Goal: Information Seeking & Learning: Compare options

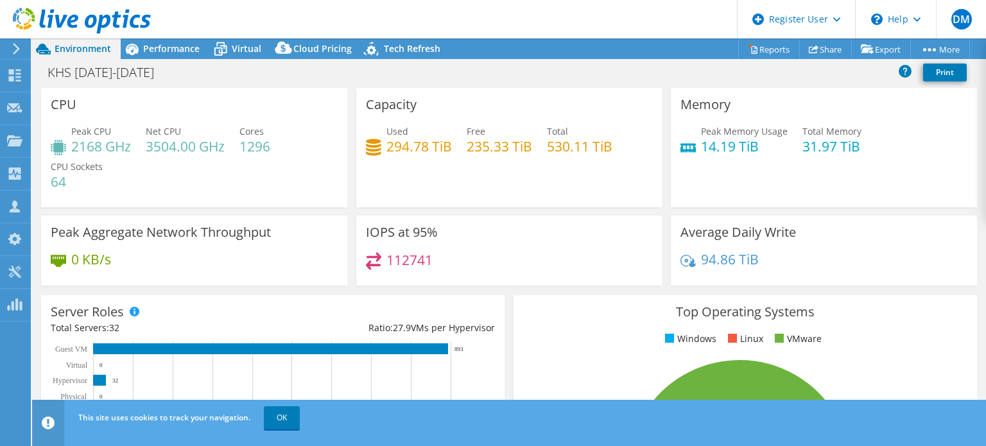
click at [605, 128] on div "Total 530.11 TiB" at bounding box center [579, 139] width 65 height 29
click at [293, 417] on link "OK" at bounding box center [282, 417] width 36 height 23
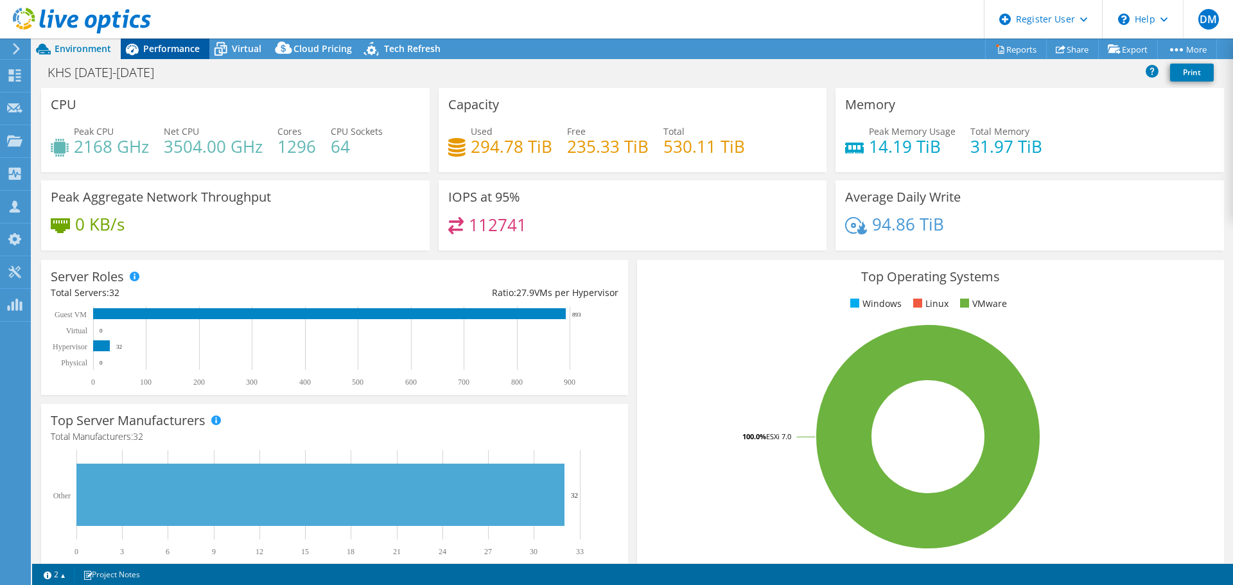
click at [185, 53] on span "Performance" at bounding box center [171, 48] width 57 height 12
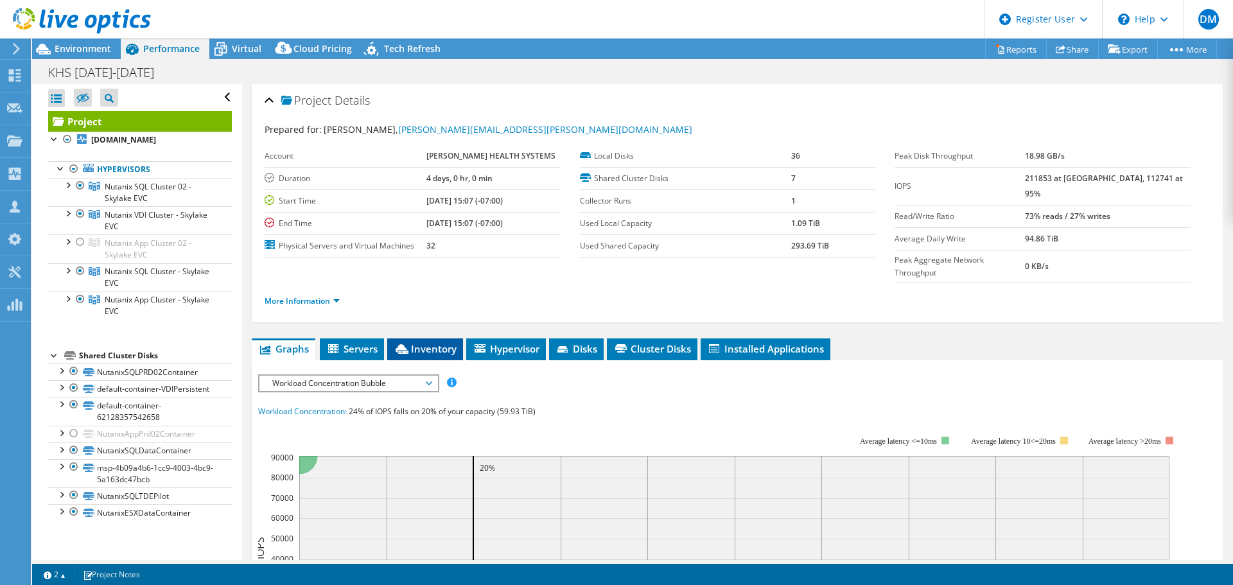
click at [437, 342] on span "Inventory" at bounding box center [425, 348] width 63 height 13
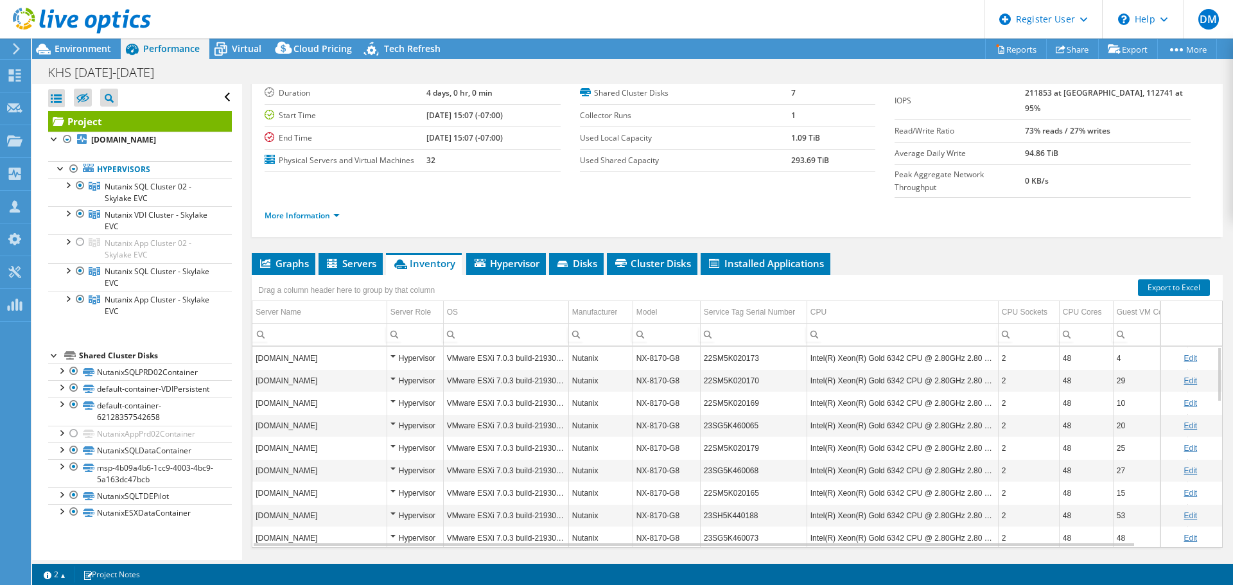
scroll to position [96, 0]
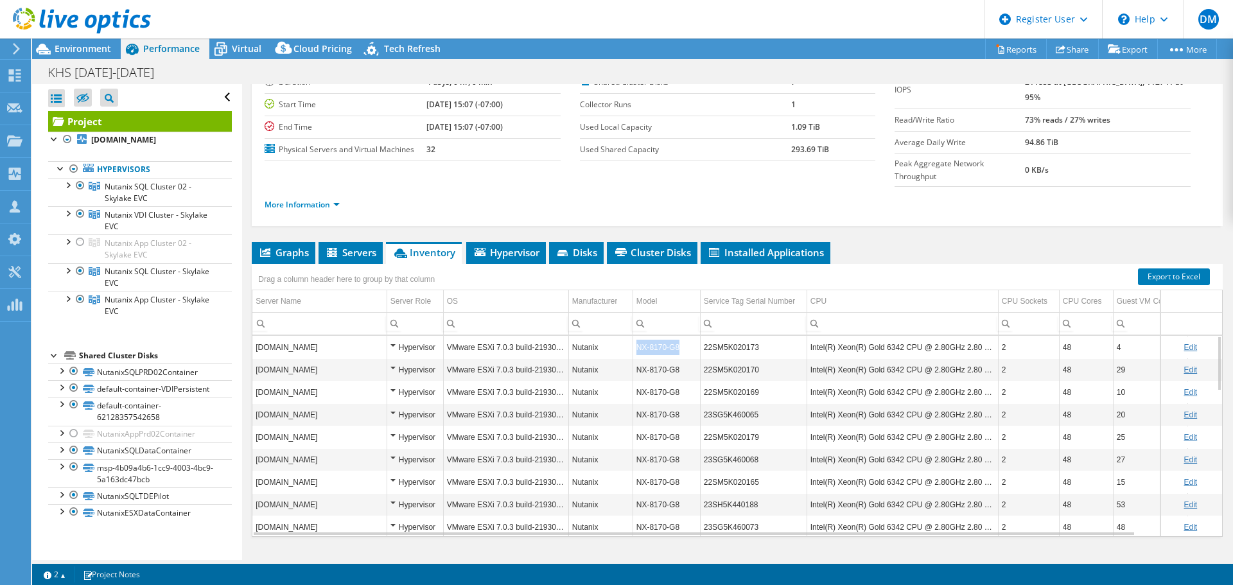
drag, startPoint x: 686, startPoint y: 327, endPoint x: 634, endPoint y: 324, distance: 52.7
click at [634, 336] on td "NX-8170-G8" at bounding box center [665, 347] width 67 height 22
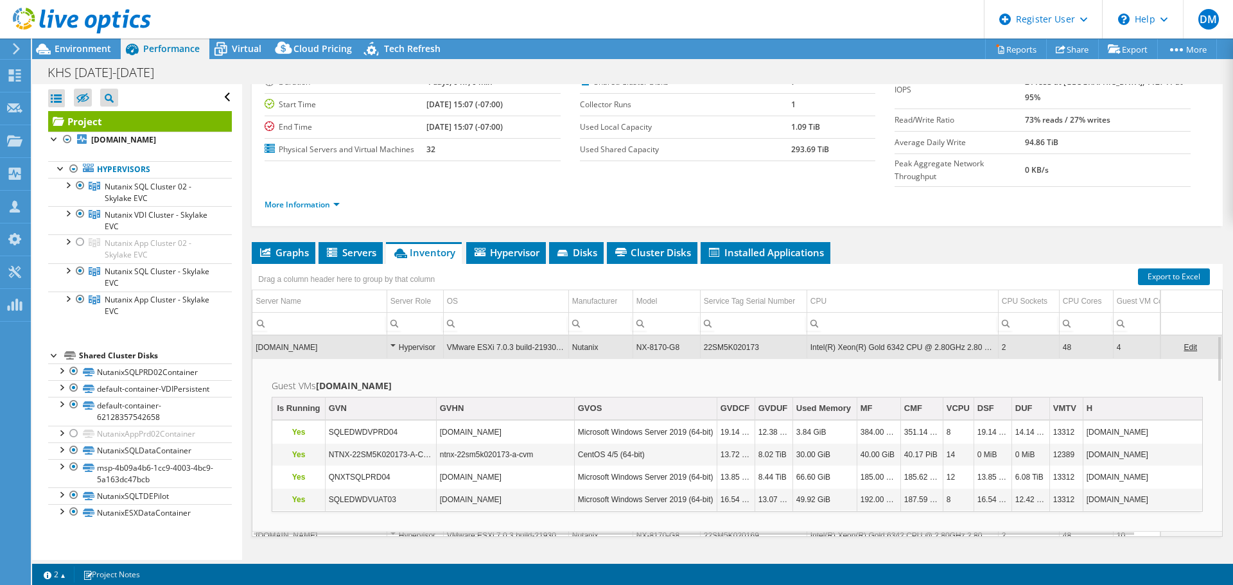
click at [295, 336] on td "esxntnxsqlprd10.valinor.khs-net.com" at bounding box center [319, 347] width 134 height 22
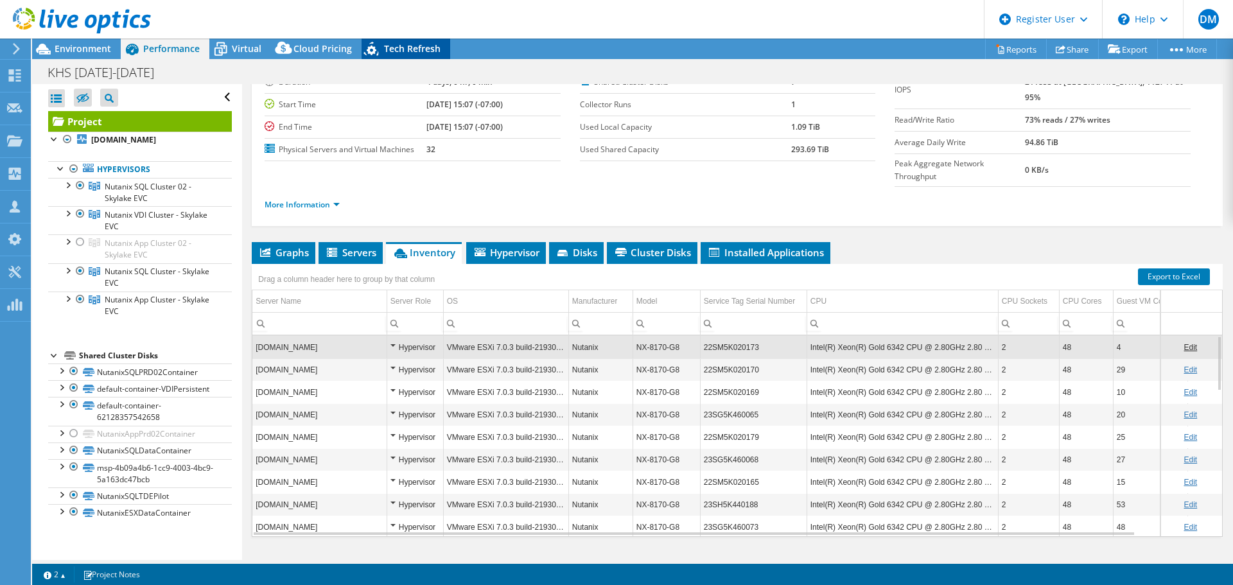
click at [407, 57] on div "Tech Refresh" at bounding box center [405, 49] width 89 height 21
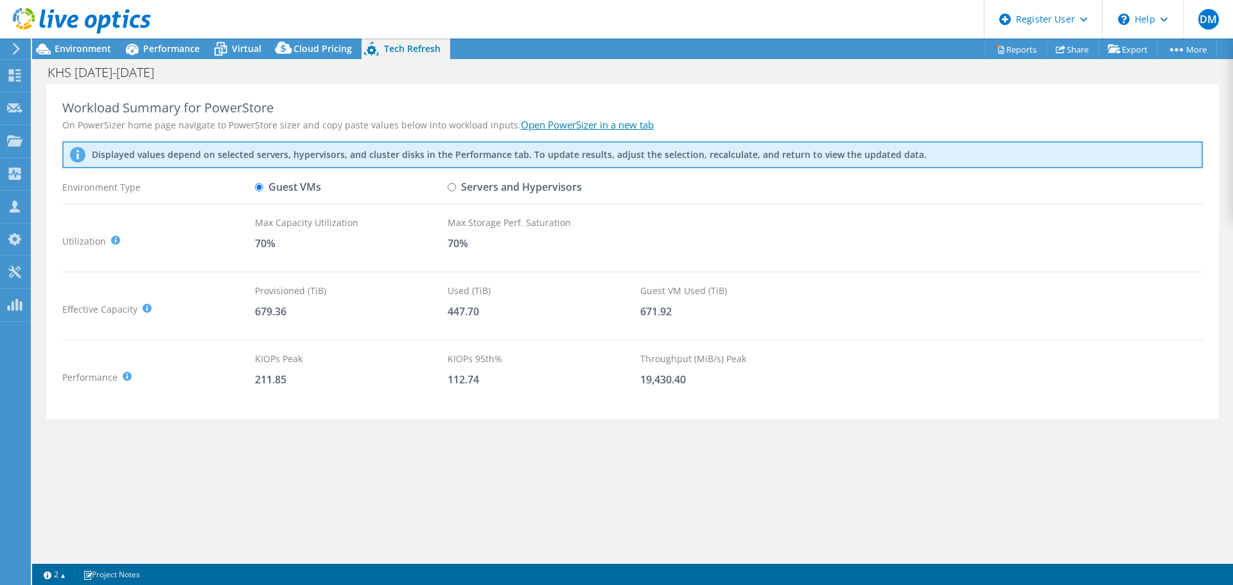
click at [451, 187] on input "Servers and Hypervisors" at bounding box center [452, 187] width 8 height 8
radio input "true"
click at [270, 188] on label "Guest VMs" at bounding box center [288, 187] width 66 height 22
click at [263, 188] on input "Guest VMs" at bounding box center [259, 187] width 8 height 8
radio input "true"
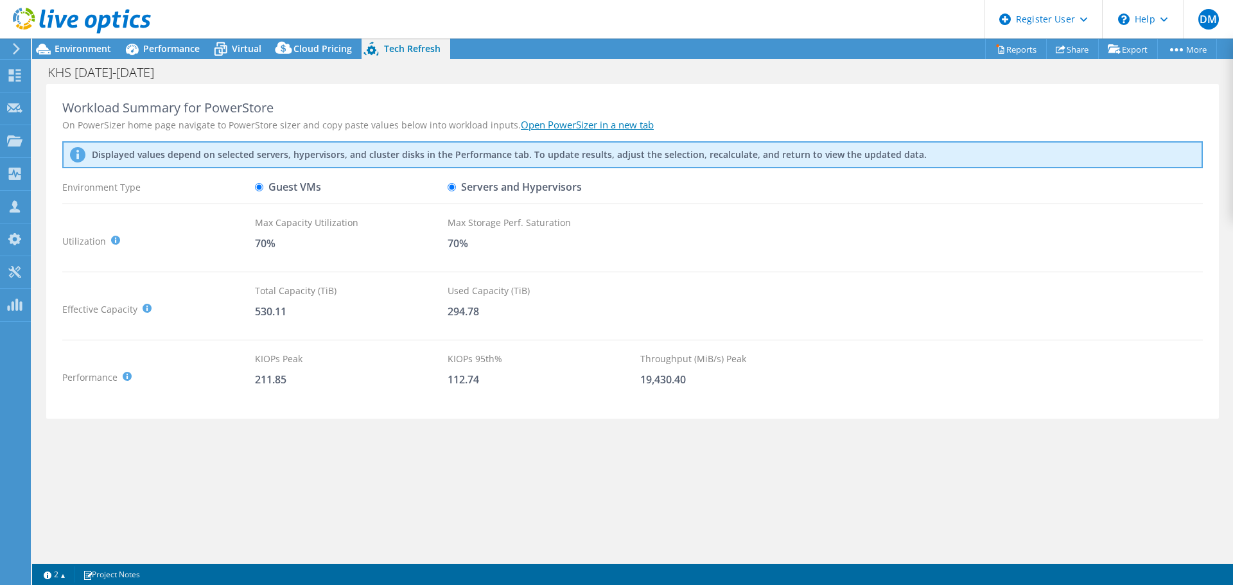
radio input "false"
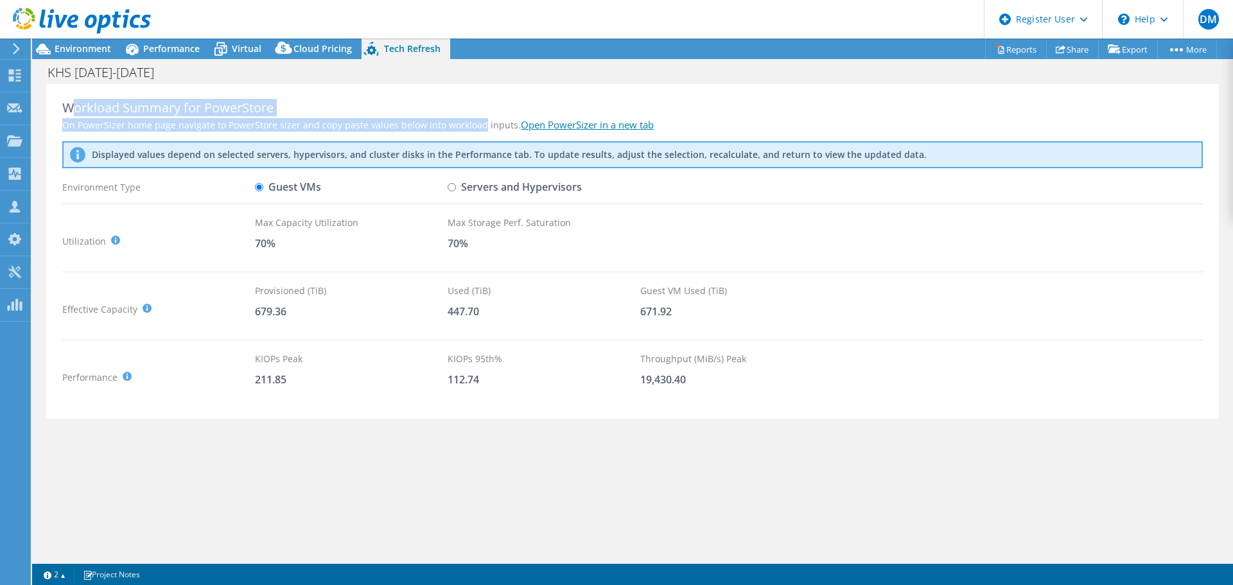
drag, startPoint x: 74, startPoint y: 109, endPoint x: 478, endPoint y: 125, distance: 403.5
click at [478, 125] on div "Workload Summary for PowerStore On PowerSizer home page navigate to PowerStore …" at bounding box center [632, 251] width 1172 height 335
click at [478, 125] on div "On PowerSizer home page navigate to PowerStore sizer and copy paste values belo…" at bounding box center [632, 124] width 1140 height 13
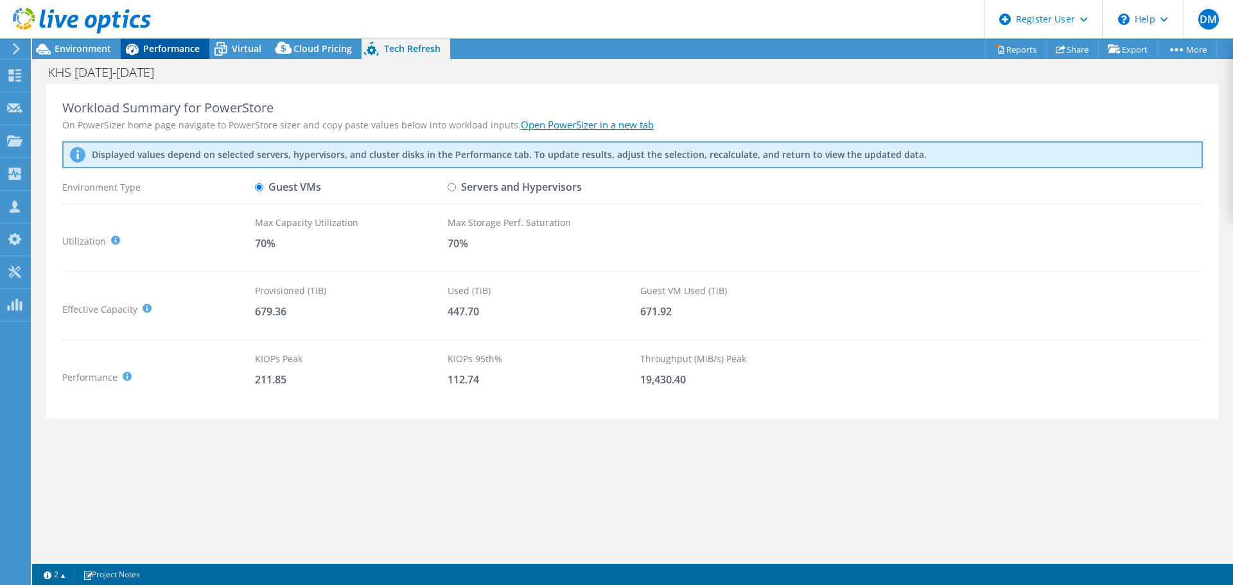
click at [150, 53] on span "Performance" at bounding box center [171, 48] width 57 height 12
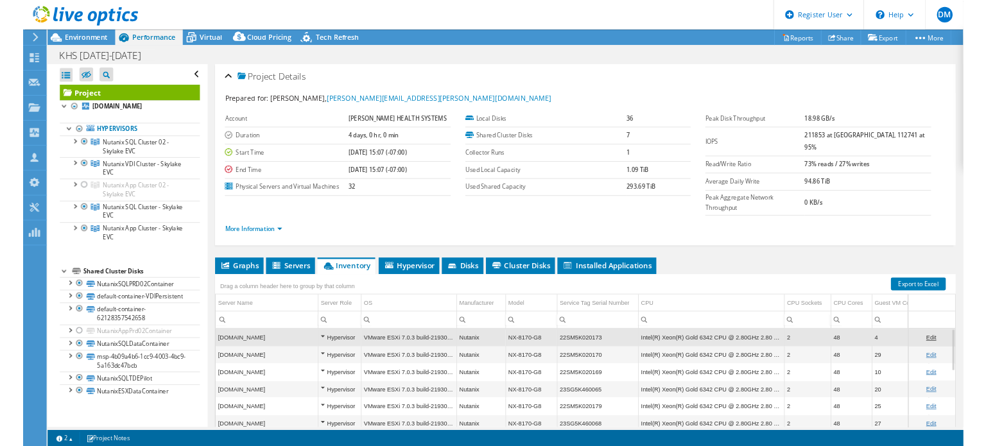
scroll to position [0, 0]
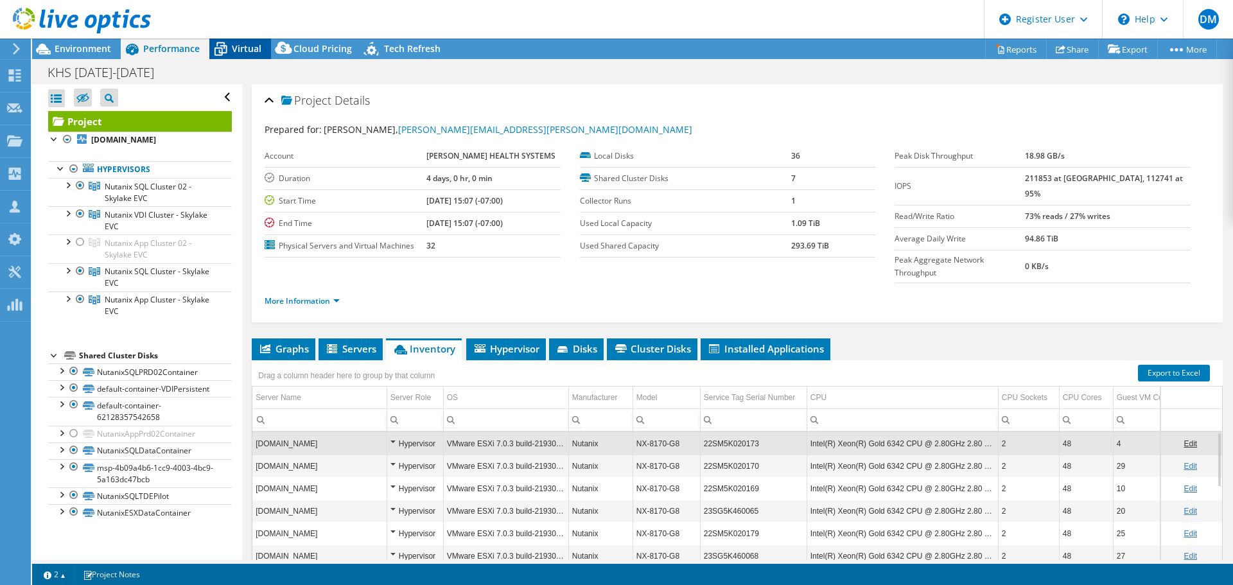
click at [248, 52] on span "Virtual" at bounding box center [247, 48] width 30 height 12
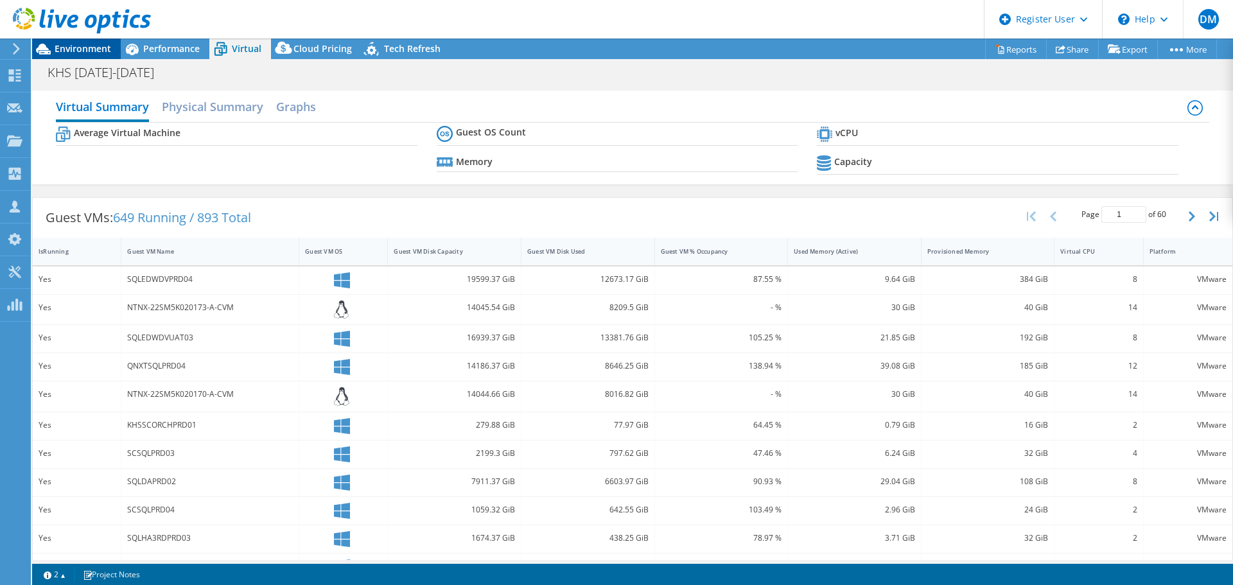
click at [97, 47] on span "Environment" at bounding box center [83, 48] width 57 height 12
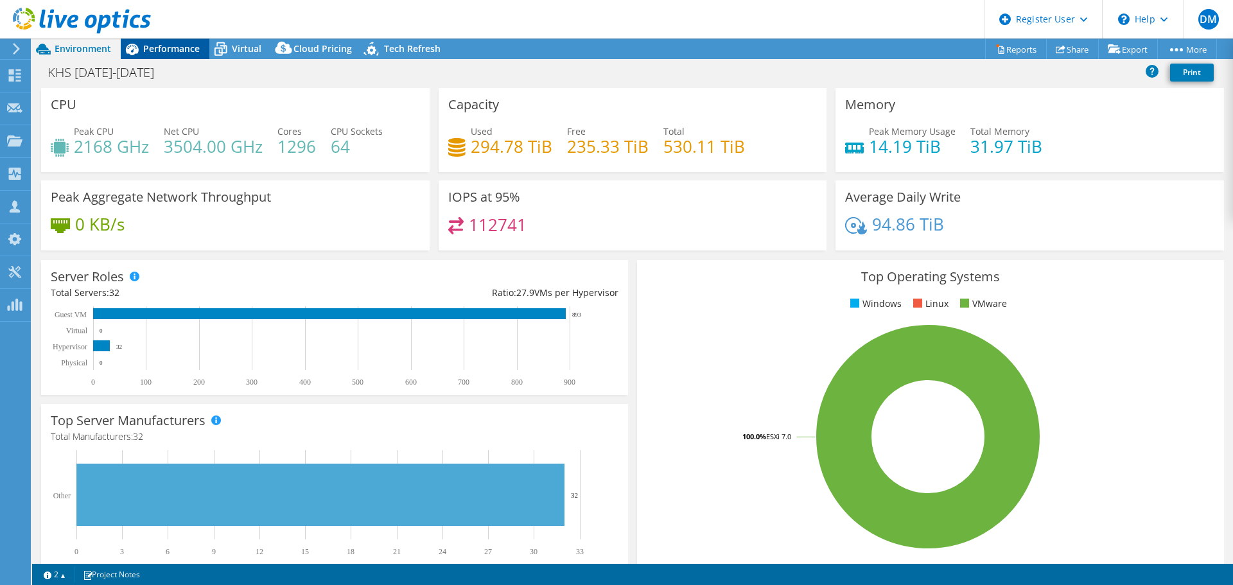
click at [186, 48] on span "Performance" at bounding box center [171, 48] width 57 height 12
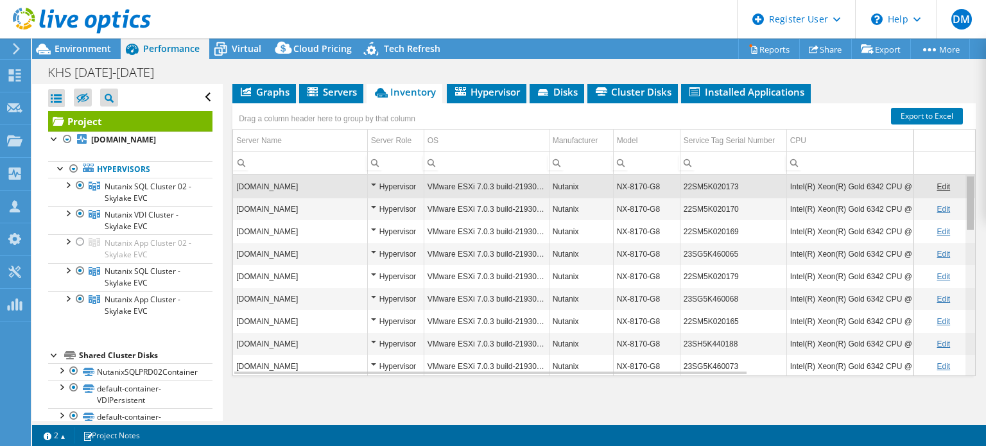
drag, startPoint x: 962, startPoint y: 304, endPoint x: 830, endPoint y: 185, distance: 177.8
click at [841, 185] on body "DM Dell User Dylan Martin Dylan.Martin@dell.com Dell My Profile Log Out \n Help…" at bounding box center [493, 223] width 986 height 446
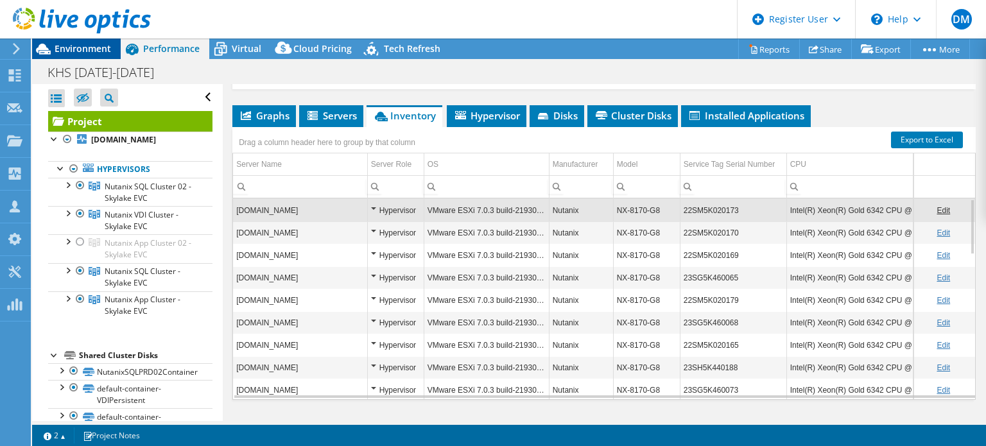
click at [100, 51] on span "Environment" at bounding box center [83, 48] width 57 height 12
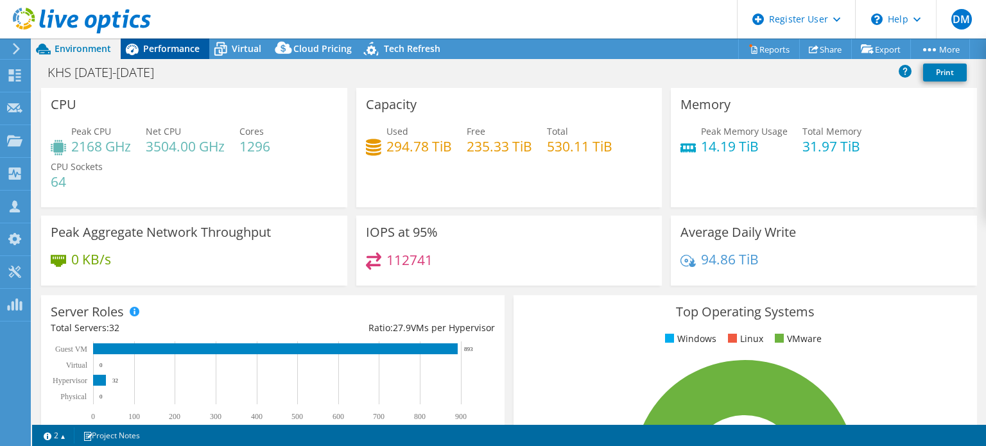
click at [178, 46] on span "Performance" at bounding box center [171, 48] width 57 height 12
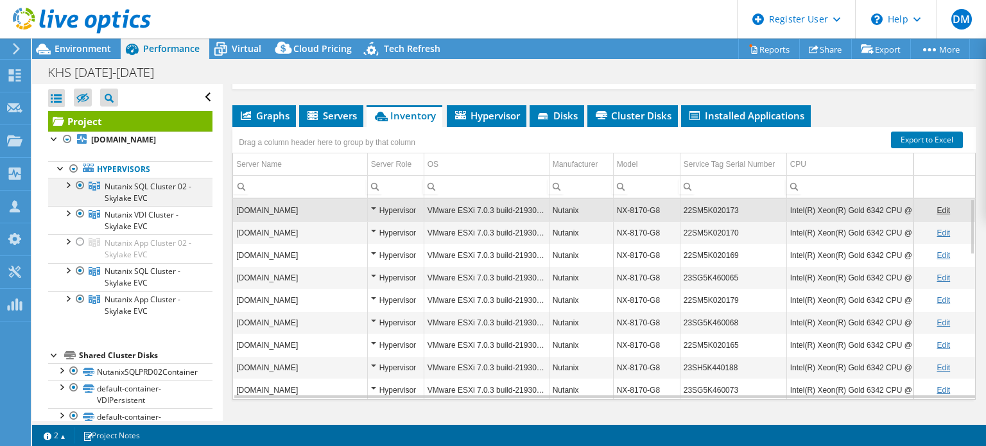
click at [65, 191] on div at bounding box center [67, 184] width 13 height 13
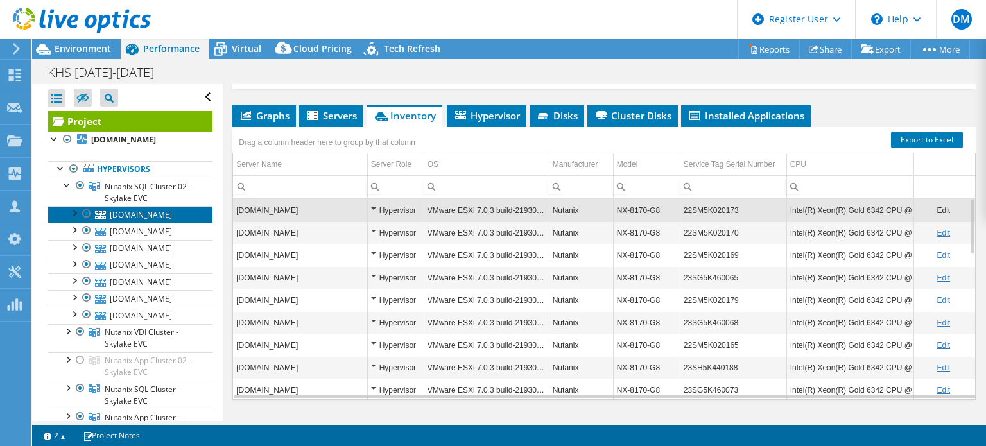
click at [117, 223] on link "esxntnxsqlprd10.valinor.khs-net.com" at bounding box center [130, 214] width 164 height 17
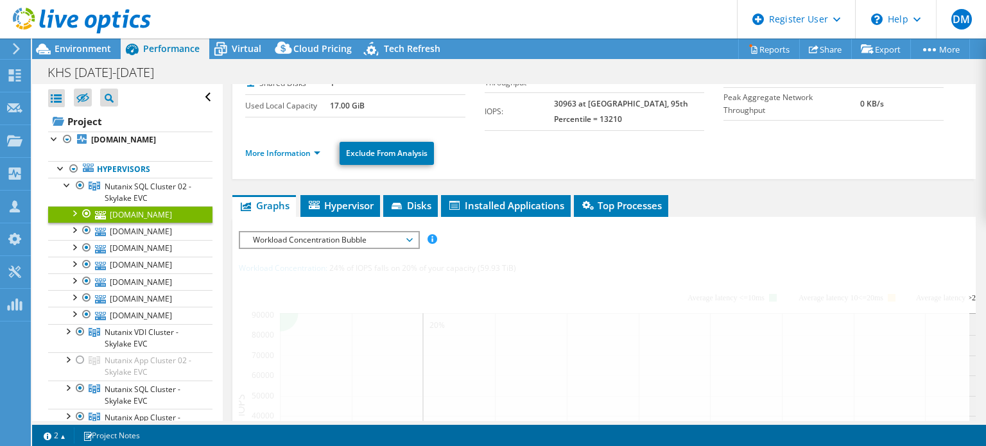
scroll to position [0, 0]
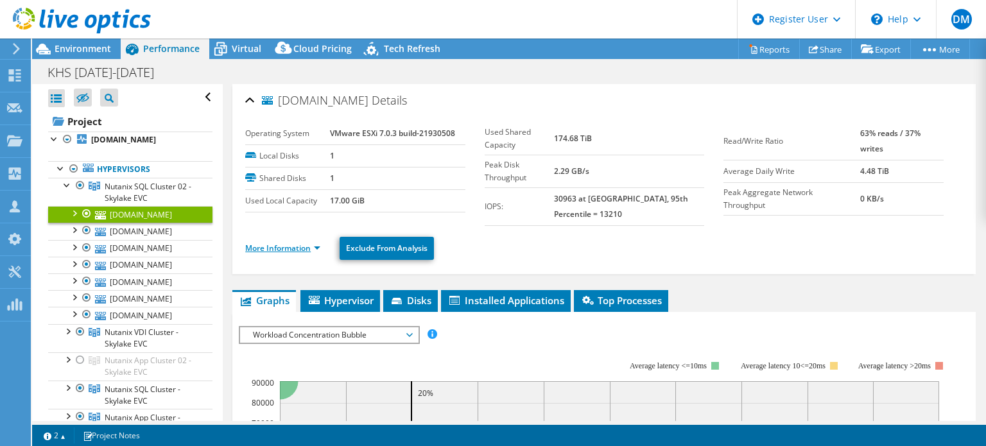
click at [296, 249] on link "More Information" at bounding box center [282, 248] width 75 height 11
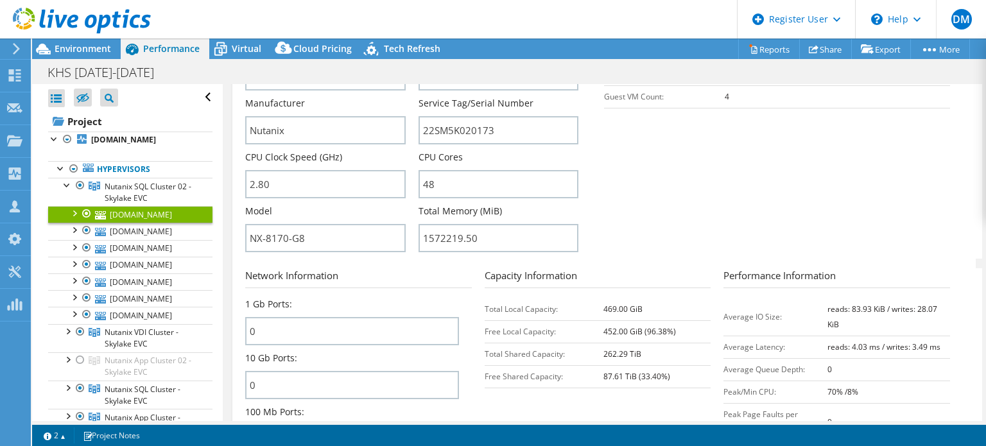
scroll to position [64, 0]
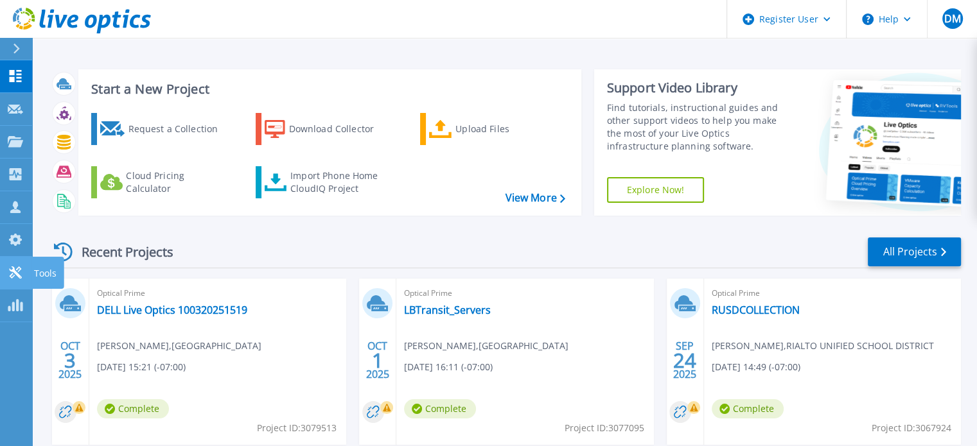
click at [5, 266] on link "Tools Tools" at bounding box center [16, 273] width 32 height 33
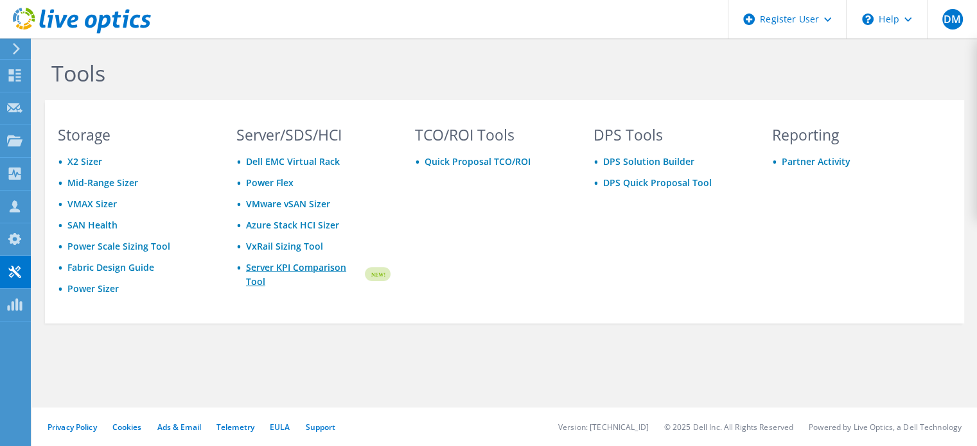
click at [323, 264] on link "Server KPI Comparison Tool" at bounding box center [304, 275] width 117 height 28
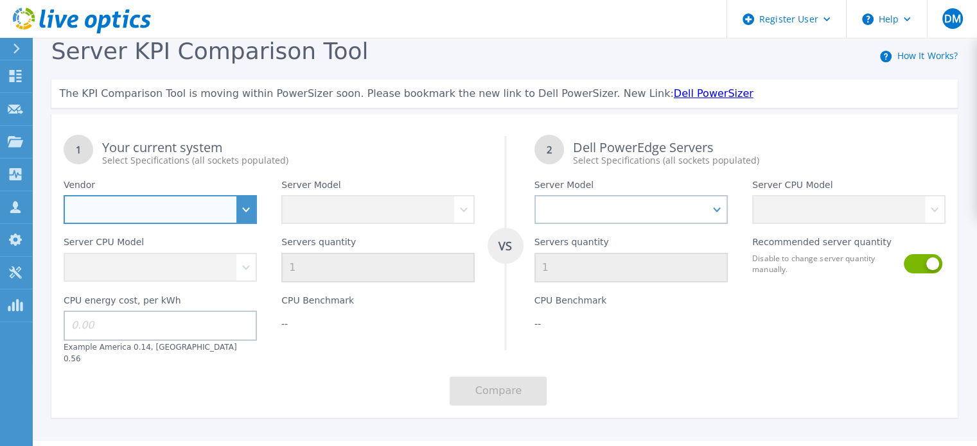
click at [231, 205] on select "Dell HPE Lenovo Supermicro" at bounding box center [160, 209] width 193 height 29
select select "Supermicro"
click at [64, 196] on select "Dell HPE Lenovo Supermicro" at bounding box center [160, 209] width 193 height 29
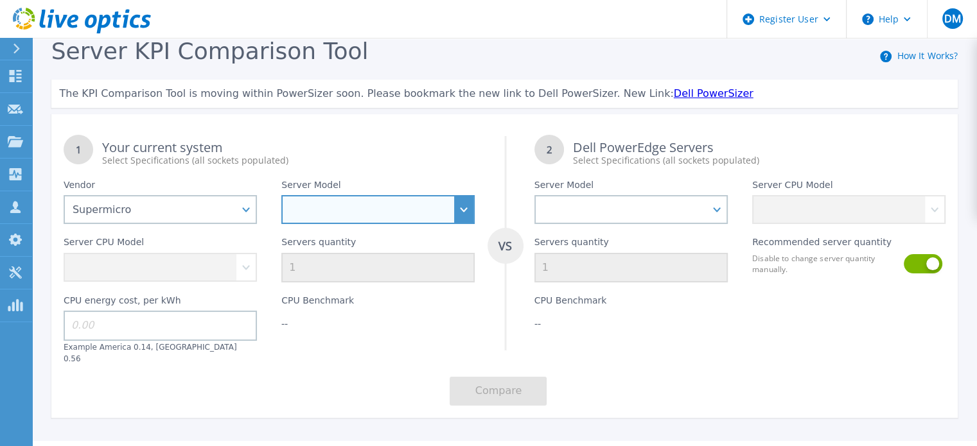
click at [451, 209] on select "1013S-MTR 1014S-WTRT 1019C-HTN2 1023US-TR4 1024US-TRT 1029U-TR4 1113S-WN10RT 11…" at bounding box center [377, 209] width 193 height 29
click at [591, 62] on div "Server KPI Comparison Tool How It Works?" at bounding box center [504, 53] width 907 height 31
click at [416, 213] on select "1013S-MTR 1014S-WTRT 1019C-HTN2 1023US-TR4 1024US-TRT 1029U-TR4 1113S-WN10RT 11…" at bounding box center [377, 209] width 193 height 29
click at [456, 205] on select "1013S-MTR 1014S-WTRT 1019C-HTN2 1023US-TR4 1024US-TRT 1029U-TR4 1113S-WN10RT 11…" at bounding box center [377, 209] width 193 height 29
click at [281, 196] on select "1013S-MTR 1014S-WTRT 1019C-HTN2 1023US-TR4 1024US-TRT 1029U-TR4 1113S-WN10RT 11…" at bounding box center [377, 209] width 193 height 29
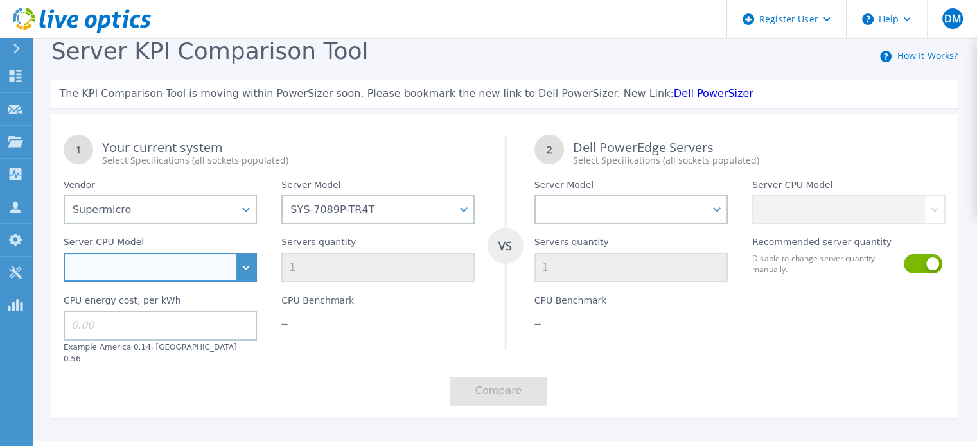
click at [224, 266] on select "Intel Xeon 8280 2.7GHz" at bounding box center [160, 267] width 193 height 29
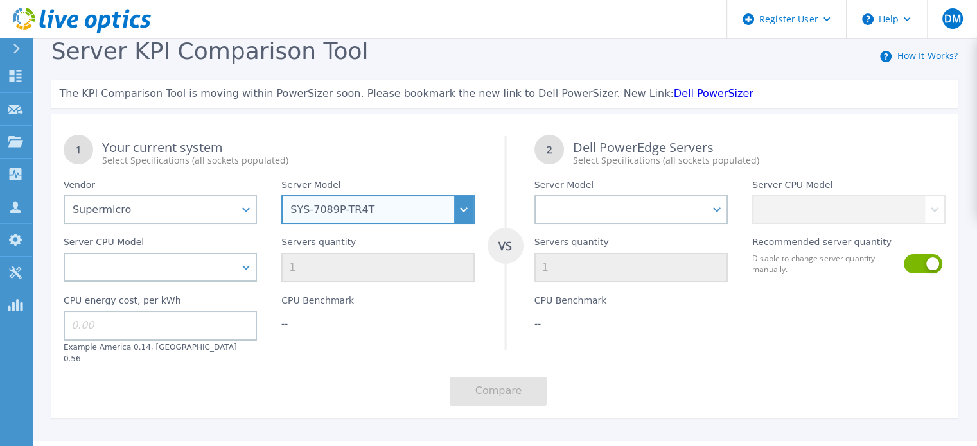
click at [426, 213] on select "1013S-MTR 1014S-WTRT 1019C-HTN2 1023US-TR4 1024US-TRT 1029U-TR4 1113S-WN10RT 11…" at bounding box center [377, 209] width 193 height 29
click at [281, 196] on select "1013S-MTR 1014S-WTRT 1019C-HTN2 1023US-TR4 1024US-TRT 1029U-TR4 1113S-WN10RT 11…" at bounding box center [377, 209] width 193 height 29
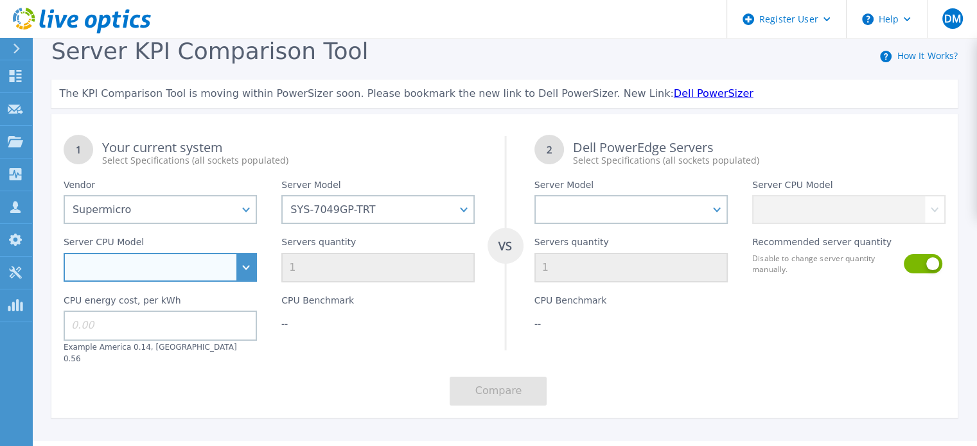
click at [211, 268] on select "Intel Xeon 8280 2.7GHz Intel Xeon 8180 2.5GHz" at bounding box center [160, 267] width 193 height 29
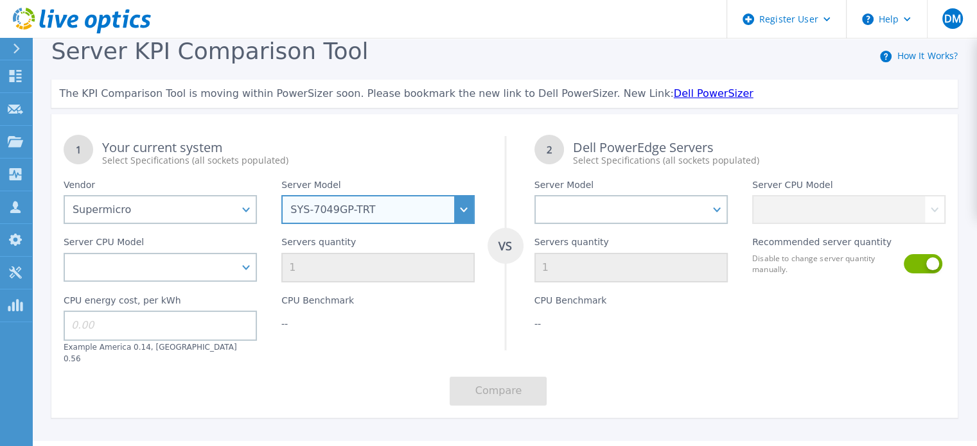
click at [371, 216] on select "1013S-MTR 1014S-WTRT 1019C-HTN2 1023US-TR4 1024US-TRT 1029U-TR4 1113S-WN10RT 11…" at bounding box center [377, 209] width 193 height 29
click at [281, 196] on select "1013S-MTR 1014S-WTRT 1019C-HTN2 1023US-TR4 1024US-TRT 1029U-TR4 1113S-WN10RT 11…" at bounding box center [377, 209] width 193 height 29
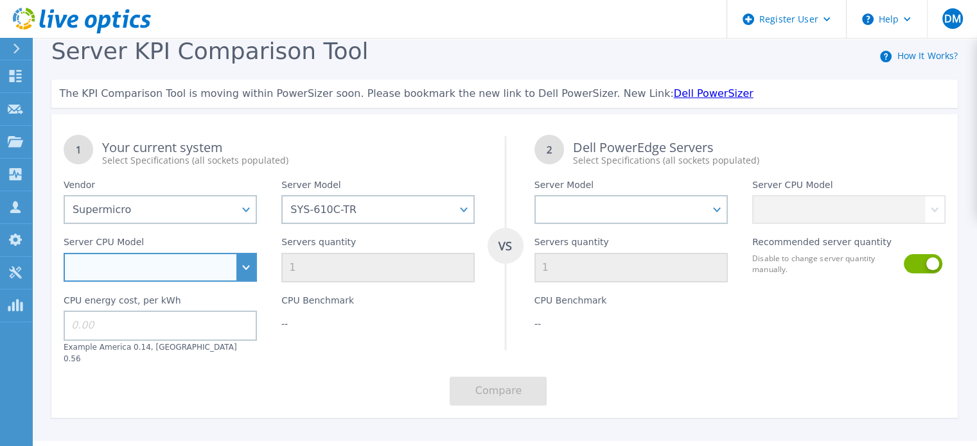
click at [218, 274] on select "Intel Xeon 5317 3GHz" at bounding box center [160, 267] width 193 height 29
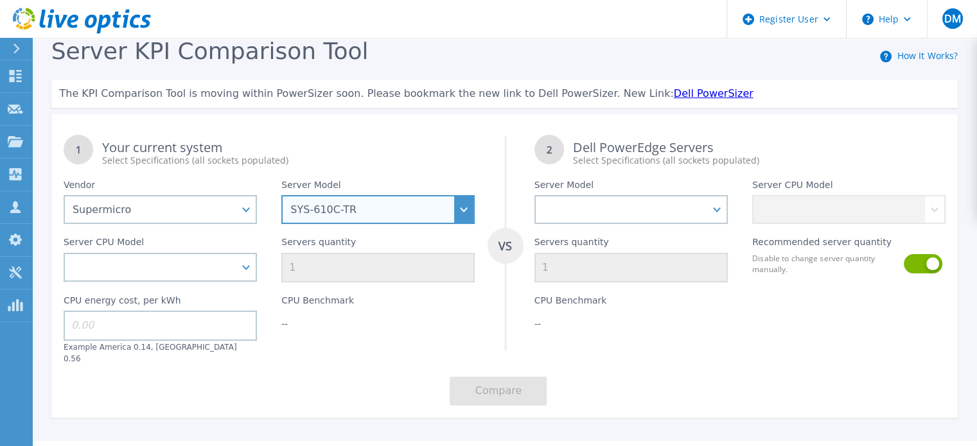
click at [370, 218] on select "1013S-MTR 1014S-WTRT 1019C-HTN2 1023US-TR4 1024US-TRT 1029U-TR4 1113S-WN10RT 11…" at bounding box center [377, 209] width 193 height 29
click at [281, 196] on select "1013S-MTR 1014S-WTRT 1019C-HTN2 1023US-TR4 1024US-TRT 1029U-TR4 1113S-WN10RT 11…" at bounding box center [377, 209] width 193 height 29
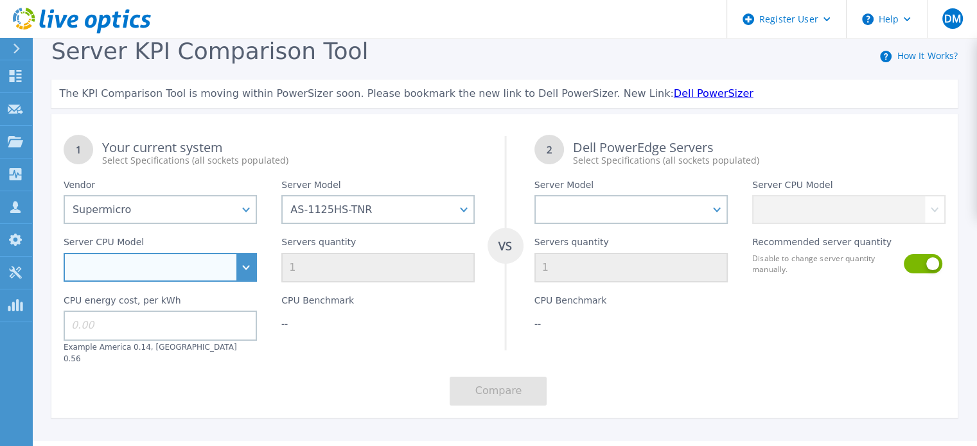
click at [211, 271] on select "AMD EPYC 9254 2.9GHz" at bounding box center [160, 267] width 193 height 29
click at [214, 262] on select "AMD EPYC 9254 2.9GHz" at bounding box center [160, 267] width 193 height 29
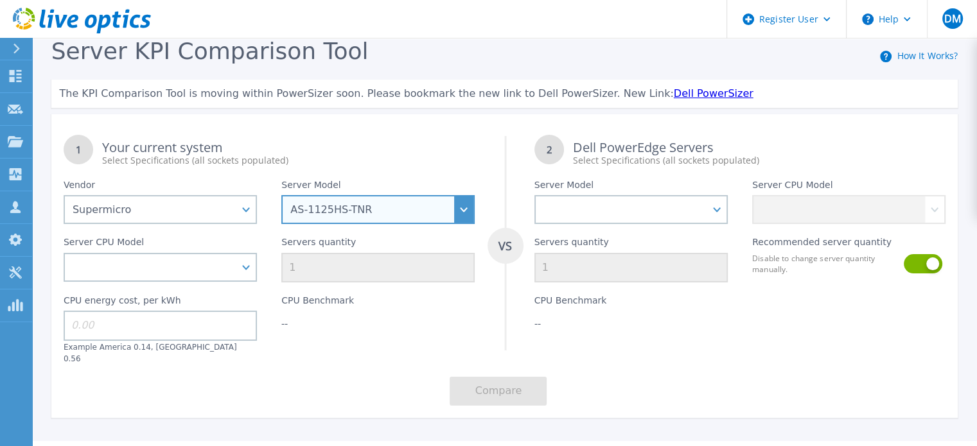
click at [347, 211] on select "1013S-MTR 1014S-WTRT 1019C-HTN2 1023US-TR4 1024US-TRT 1029U-TR4 1113S-WN10RT 11…" at bounding box center [377, 209] width 193 height 29
click at [281, 196] on select "1013S-MTR 1014S-WTRT 1019C-HTN2 1023US-TR4 1024US-TRT 1029U-TR4 1113S-WN10RT 11…" at bounding box center [377, 209] width 193 height 29
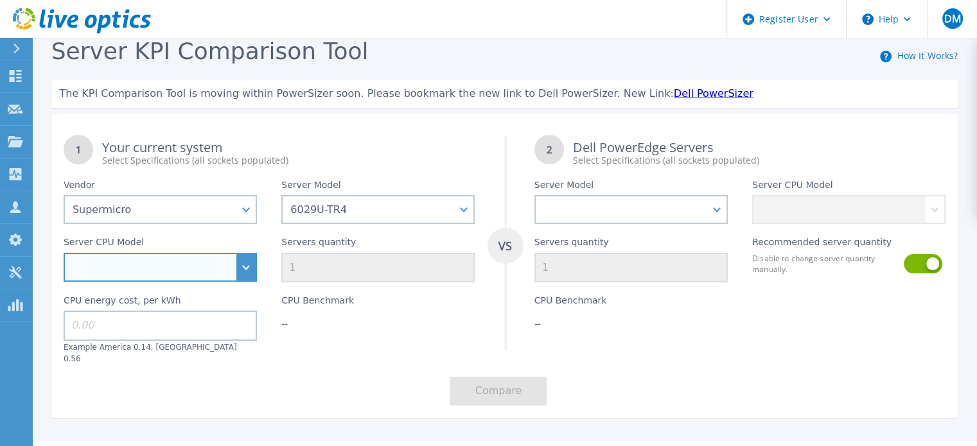
click at [235, 266] on select "Intel Xeon 6242 2.8GHz Intel Xeon 5222 3.8GHz Intel Xeon 4216 2.1GHz Intel Xeon…" at bounding box center [160, 267] width 193 height 29
click at [234, 269] on select "Intel Xeon 6242 2.8GHz Intel Xeon 5222 3.8GHz Intel Xeon 4216 2.1GHz Intel Xeon…" at bounding box center [160, 267] width 193 height 29
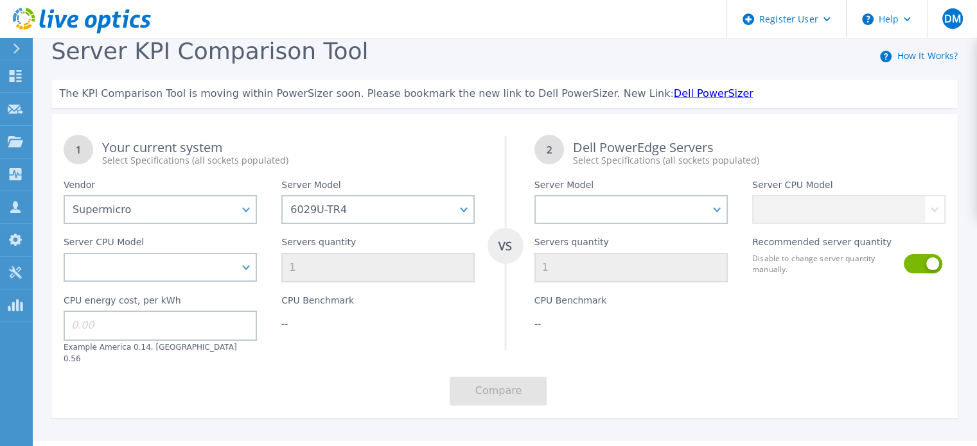
click at [410, 146] on div "Your current system Select Specifications (all sockets populated)" at bounding box center [288, 154] width 372 height 26
click at [431, 229] on div "Servers quantity 1" at bounding box center [378, 253] width 218 height 58
click at [443, 215] on select "1013S-MTR 1014S-WTRT 1019C-HTN2 1023US-TR4 1024US-TRT 1029U-TR4 1113S-WN10RT 11…" at bounding box center [377, 209] width 193 height 29
click at [281, 196] on select "1013S-MTR 1014S-WTRT 1019C-HTN2 1023US-TR4 1024US-TRT 1029U-TR4 1113S-WN10RT 11…" at bounding box center [377, 209] width 193 height 29
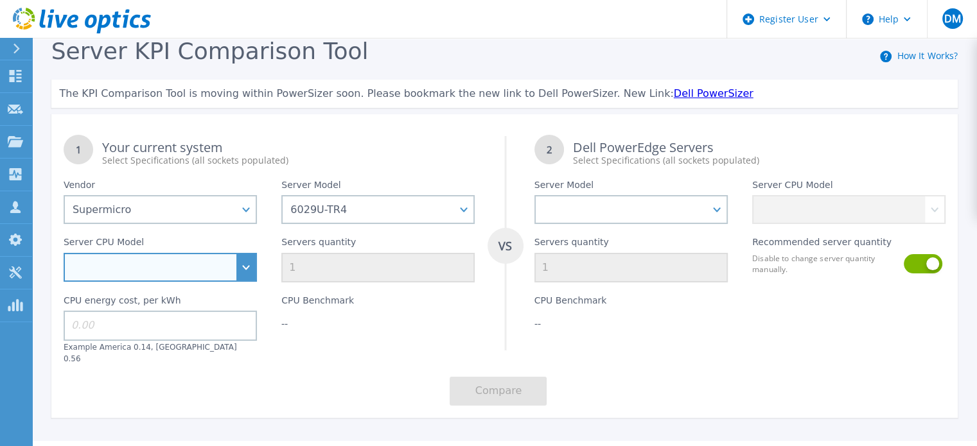
click at [229, 261] on select "Intel Xeon 6242 2.8GHz Intel Xeon 5222 3.8GHz Intel Xeon 4216 2.1GHz Intel Xeon…" at bounding box center [160, 267] width 193 height 29
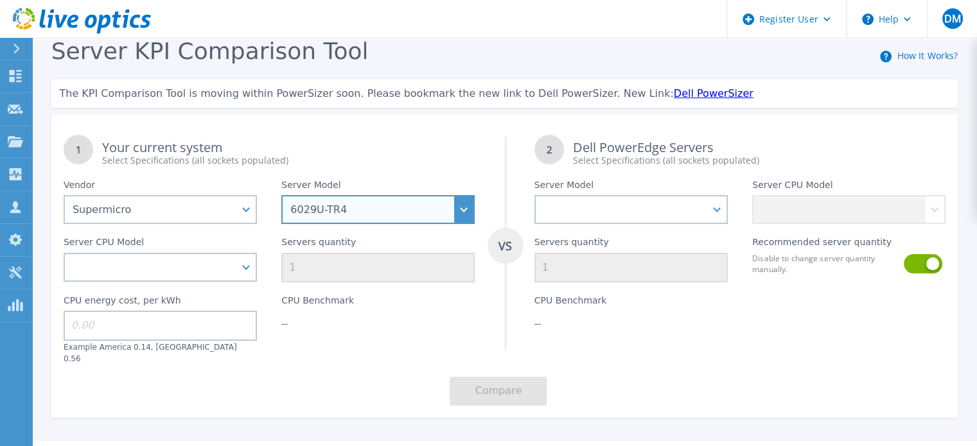
click at [359, 203] on select "1013S-MTR 1014S-WTRT 1019C-HTN2 1023US-TR4 1024US-TRT 1029U-TR4 1113S-WN10RT 11…" at bounding box center [377, 209] width 193 height 29
click at [281, 196] on select "1013S-MTR 1014S-WTRT 1019C-HTN2 1023US-TR4 1024US-TRT 1029U-TR4 1113S-WN10RT 11…" at bounding box center [377, 209] width 193 height 29
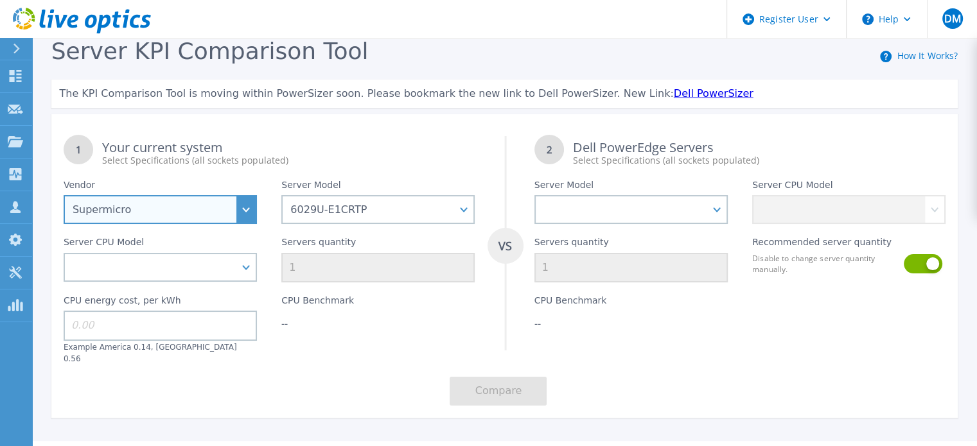
click at [206, 215] on select "Dell HPE Lenovo Supermicro" at bounding box center [160, 209] width 193 height 29
click at [211, 213] on select "Dell HPE Lenovo Supermicro" at bounding box center [160, 209] width 193 height 29
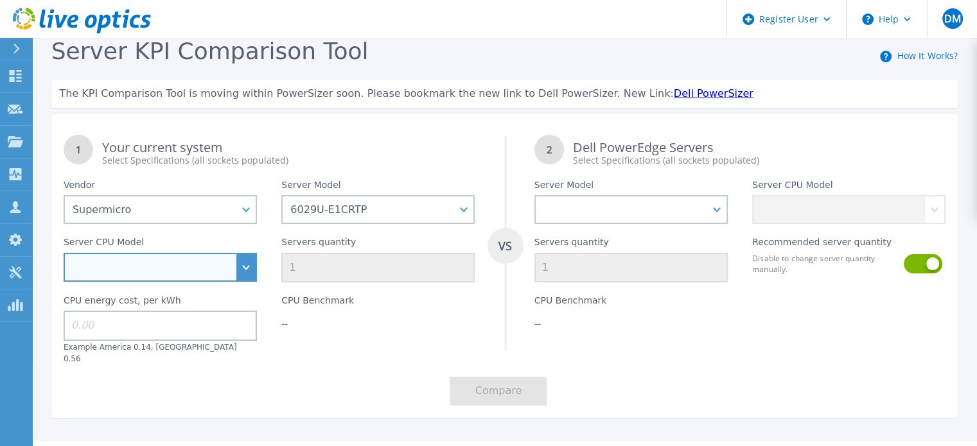
click at [218, 259] on select "Intel Xeon 6140 2.3GHz Intel Xeon 5115 2.4GHz" at bounding box center [160, 267] width 193 height 29
click at [222, 264] on select "Intel Xeon 6140 2.3GHz Intel Xeon 5115 2.4GHz" at bounding box center [160, 267] width 193 height 29
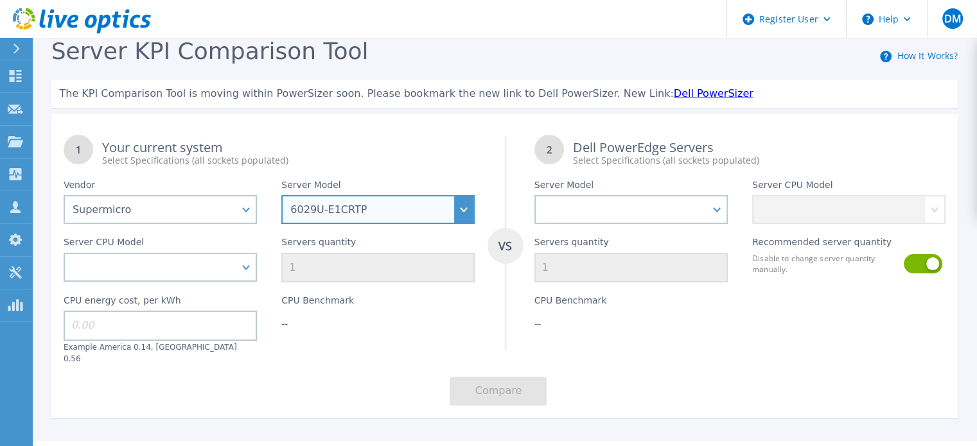
click at [331, 219] on select "1013S-MTR 1014S-WTRT 1019C-HTN2 1023US-TR4 1024US-TRT 1029U-TR4 1113S-WN10RT 11…" at bounding box center [377, 209] width 193 height 29
select select "6029P-E1CR24H"
click at [281, 196] on select "1013S-MTR 1014S-WTRT 1019C-HTN2 1023US-TR4 1024US-TRT 1029U-TR4 1113S-WN10RT 11…" at bounding box center [377, 209] width 193 height 29
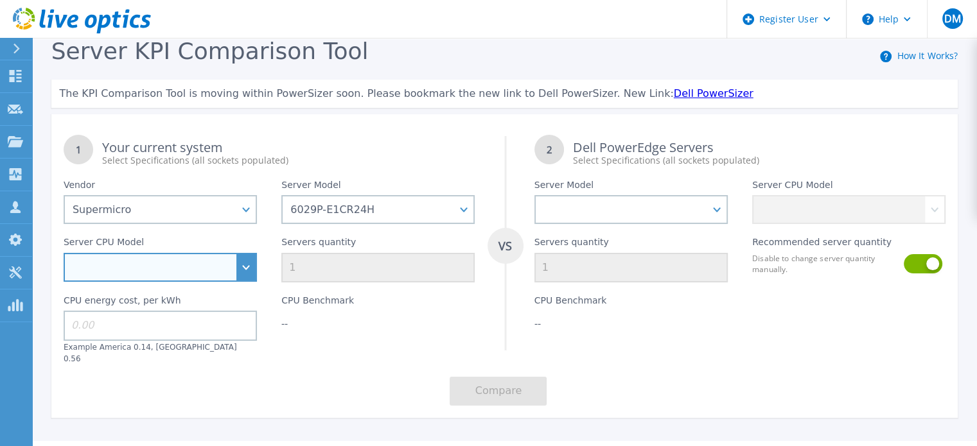
click at [210, 266] on select "Intel Xeon 4215R 3.2GHz Intel Xeon 6258R 2.7GHz Intel Xeon 5220R 2.2GHz Intel X…" at bounding box center [160, 267] width 193 height 29
click at [213, 263] on select "Intel Xeon 4215R 3.2GHz Intel Xeon 6258R 2.7GHz Intel Xeon 5220R 2.2GHz Intel X…" at bounding box center [160, 267] width 193 height 29
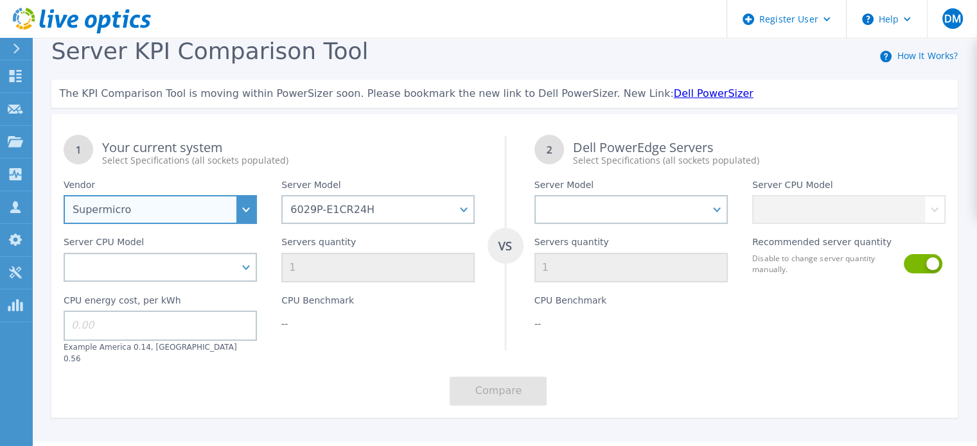
click at [247, 214] on select "Dell HPE Lenovo Supermicro" at bounding box center [160, 209] width 193 height 29
select select
click at [64, 196] on select "Dell HPE Lenovo Supermicro" at bounding box center [160, 209] width 193 height 29
select select
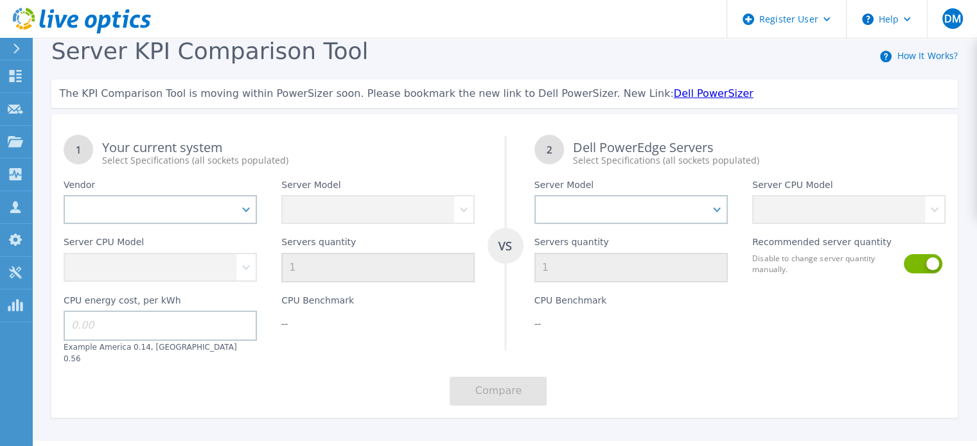
click at [236, 273] on div "Server CPU Model Intel Xeon 4215R 3.2GHz Intel Xeon 6258R 2.7GHz Intel Xeon 522…" at bounding box center [160, 253] width 218 height 58
click at [230, 218] on select "Dell HPE Lenovo Supermicro" at bounding box center [160, 209] width 193 height 29
select select "Supermicro"
click at [64, 196] on select "Dell HPE Lenovo Supermicro" at bounding box center [160, 209] width 193 height 29
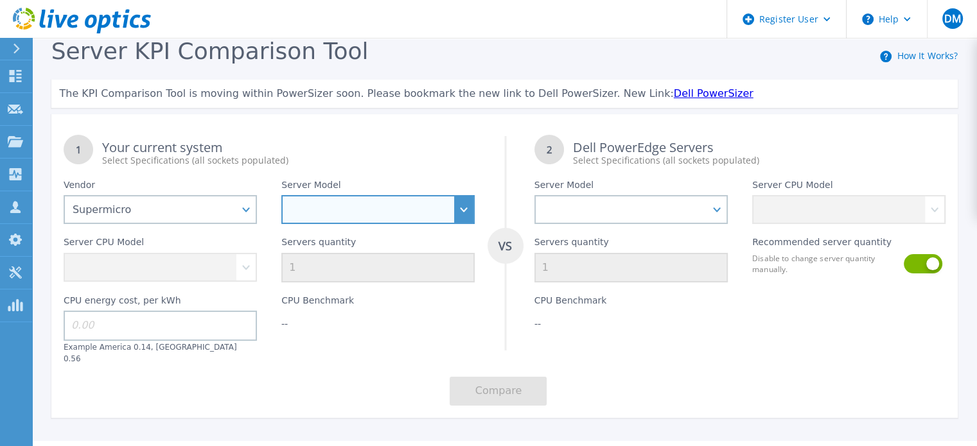
click at [339, 204] on select "1013S-MTR 1014S-WTRT 1019C-HTN2 1023US-TR4 1024US-TRT 1029U-TR4 1113S-WN10RT 11…" at bounding box center [377, 209] width 193 height 29
